Goal: Transaction & Acquisition: Purchase product/service

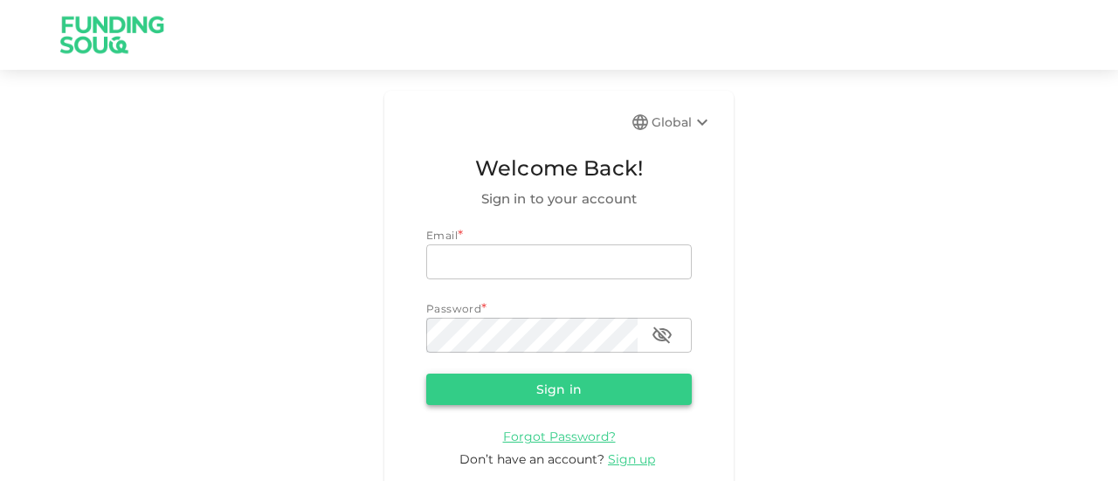
type input "guidahmed@gmail.com"
click at [578, 389] on button "Sign in" at bounding box center [558, 389] width 265 height 31
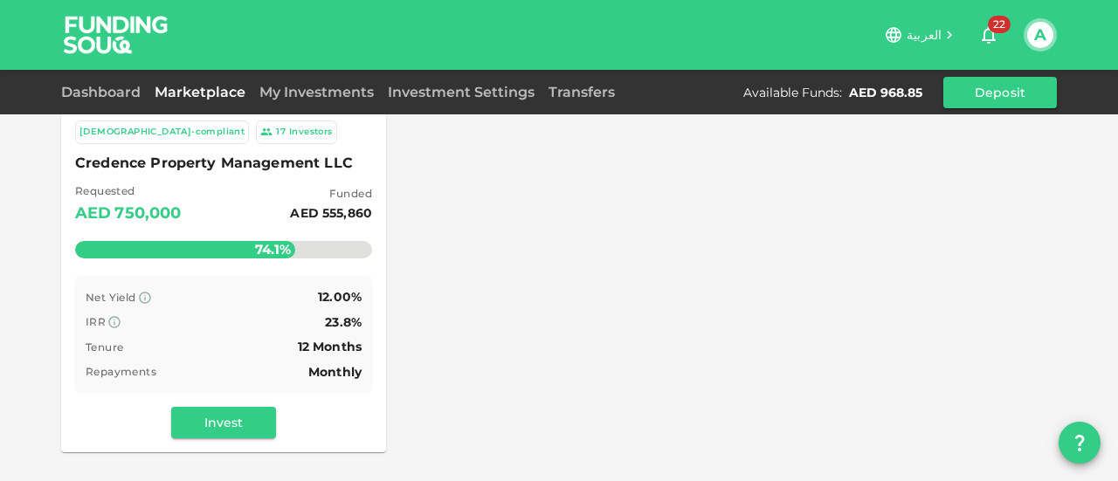
scroll to position [262, 0]
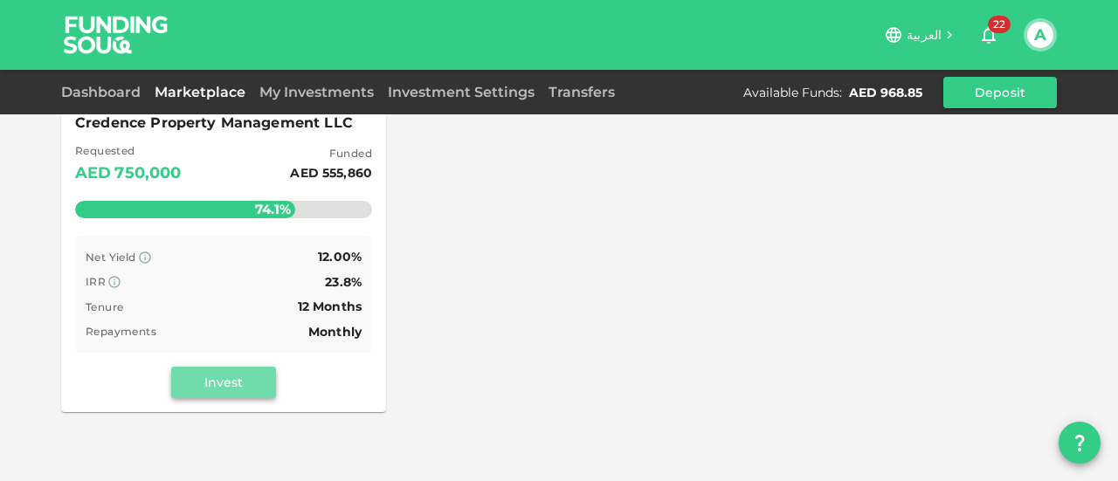
click at [230, 382] on button "Invest" at bounding box center [223, 382] width 105 height 31
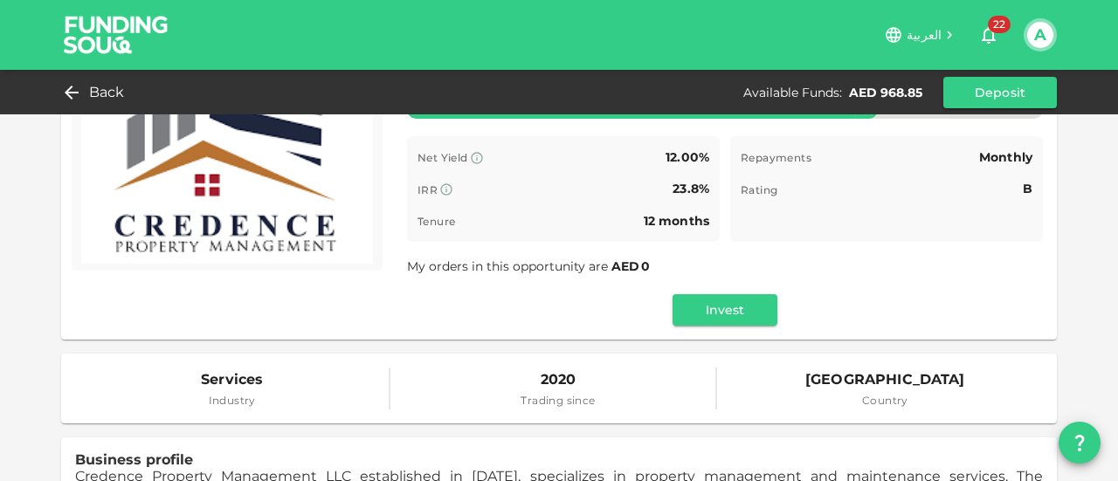
scroll to position [175, 0]
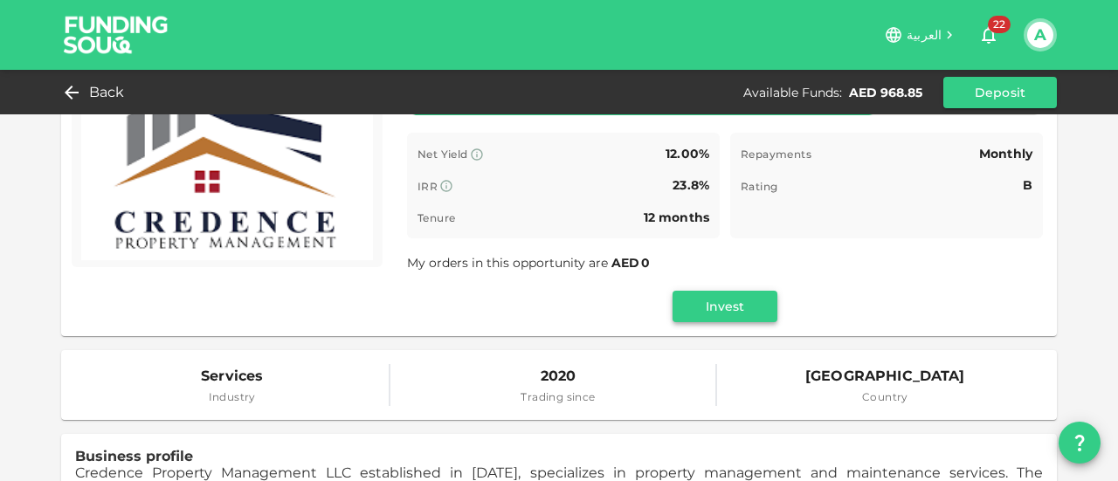
click at [716, 305] on button "Invest" at bounding box center [724, 306] width 105 height 31
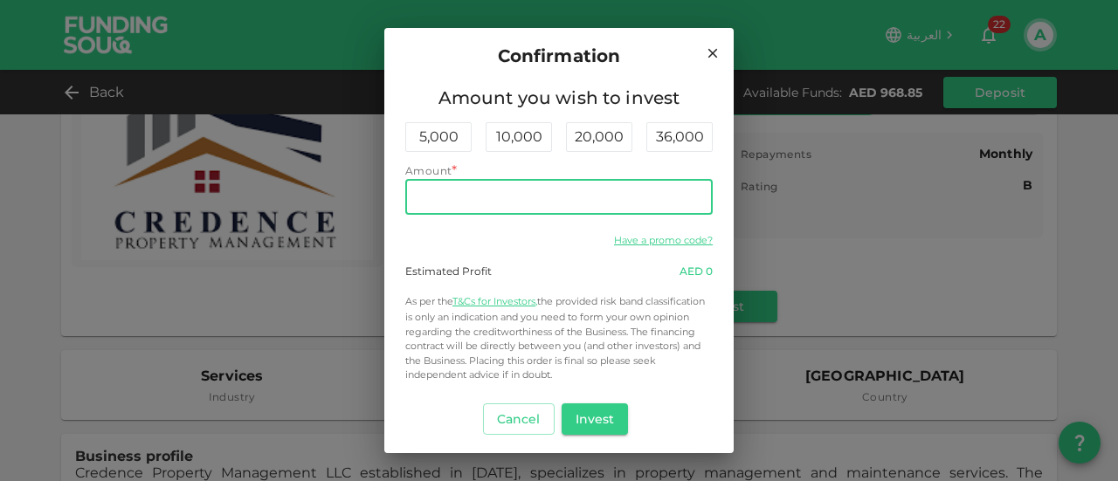
click at [494, 197] on input "Amount" at bounding box center [558, 197] width 307 height 35
type input "700"
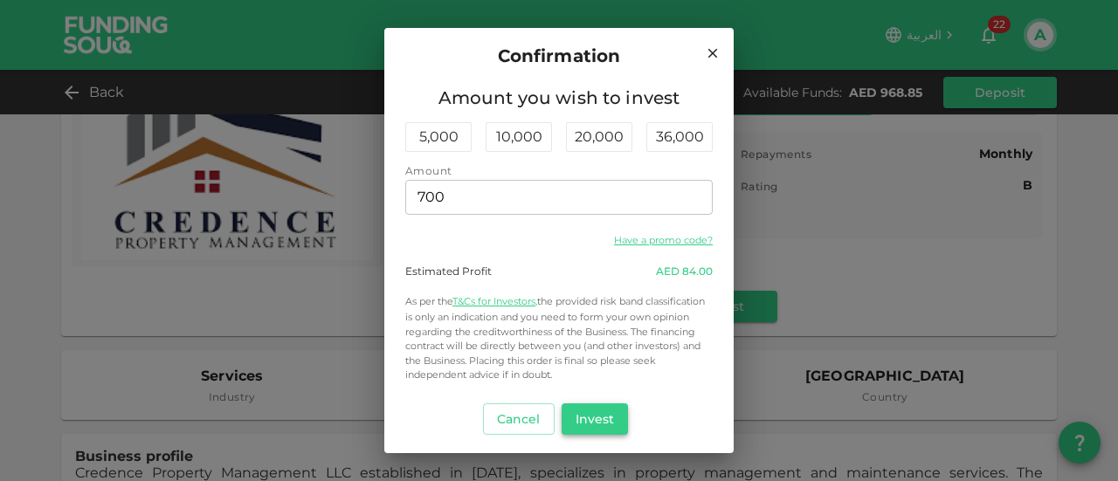
click at [602, 424] on button "Invest" at bounding box center [595, 418] width 67 height 31
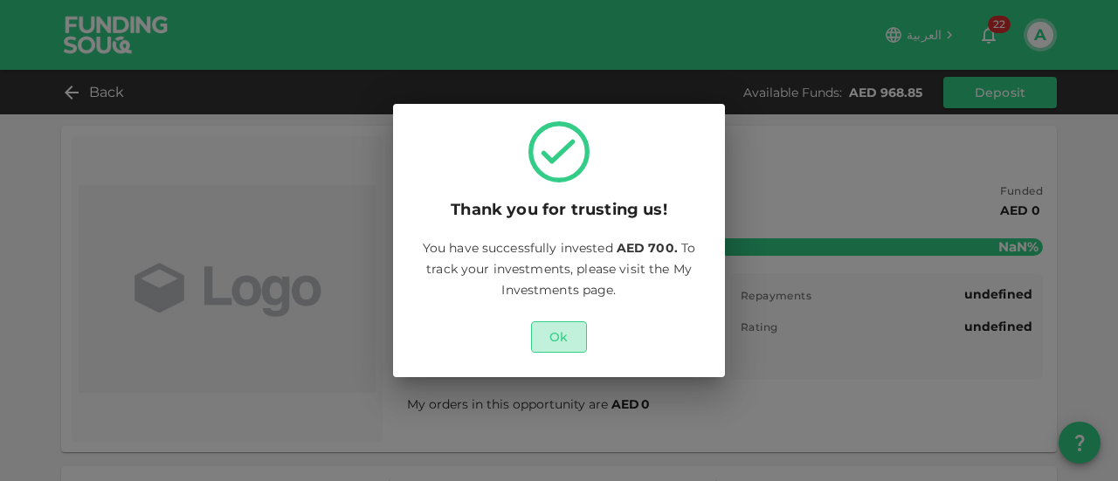
click at [574, 341] on button "Ok" at bounding box center [559, 336] width 56 height 31
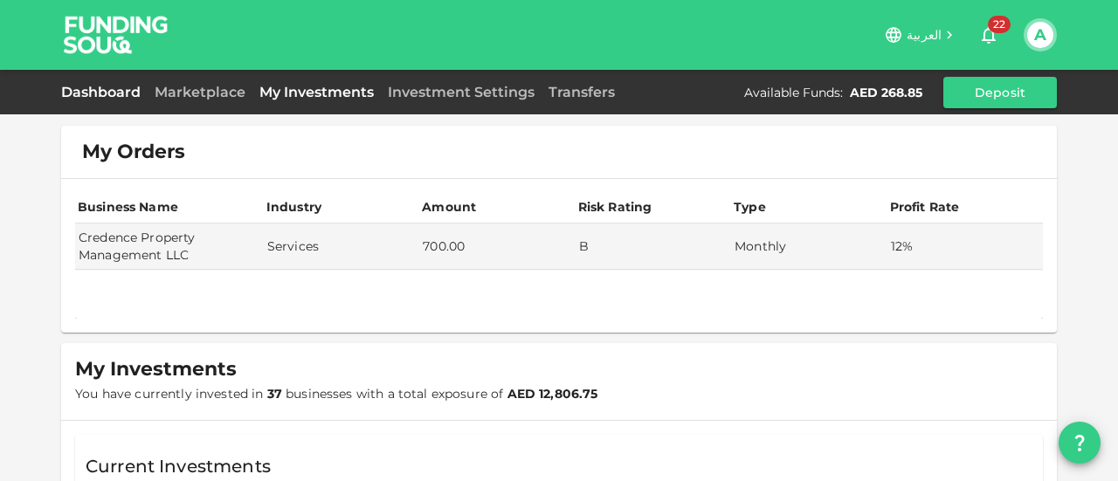
click at [110, 93] on link "Dashboard" at bounding box center [104, 92] width 86 height 17
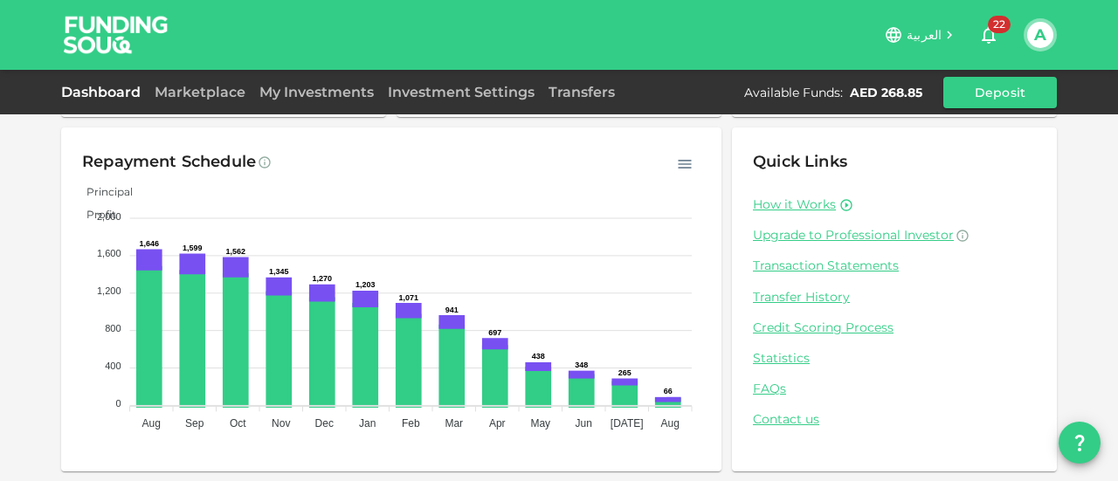
scroll to position [241, 0]
